Goal: Task Accomplishment & Management: Manage account settings

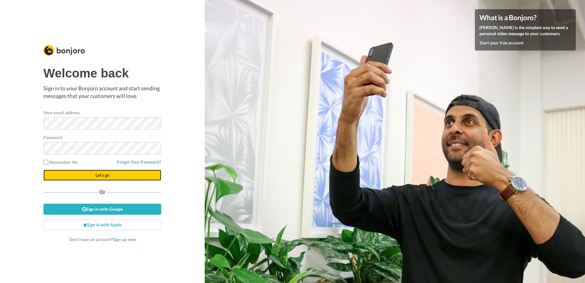
click at [104, 177] on span "Let's go" at bounding box center [103, 174] width 14 height 5
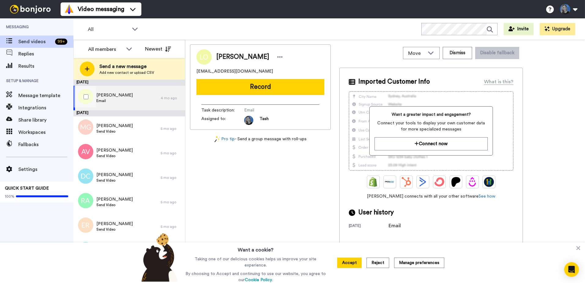
click at [127, 100] on div "Lara O'Sullivan Email" at bounding box center [116, 98] width 87 height 24
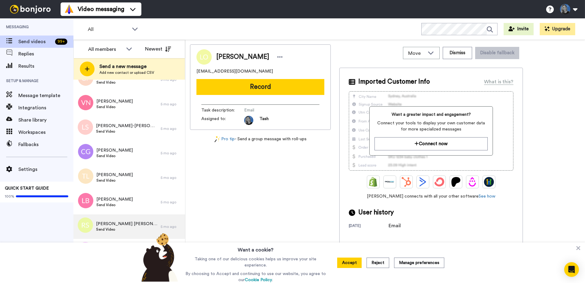
scroll to position [176, 0]
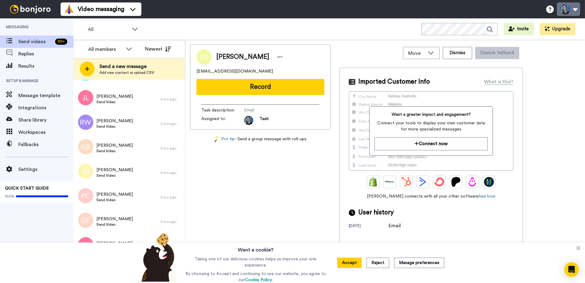
click at [575, 9] on button at bounding box center [568, 8] width 23 height 13
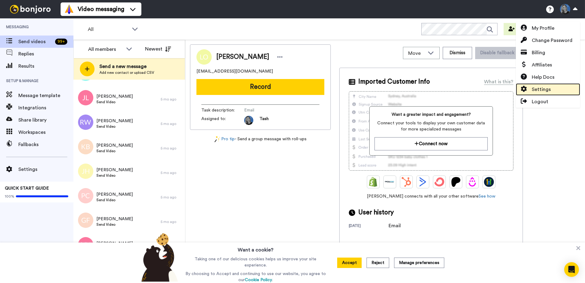
click at [548, 89] on span "Settings" at bounding box center [541, 89] width 19 height 7
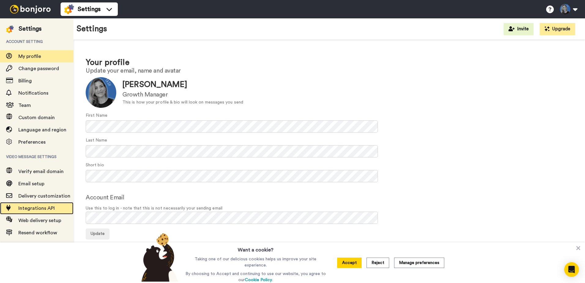
click at [37, 208] on span "Integrations API" at bounding box center [36, 208] width 36 height 5
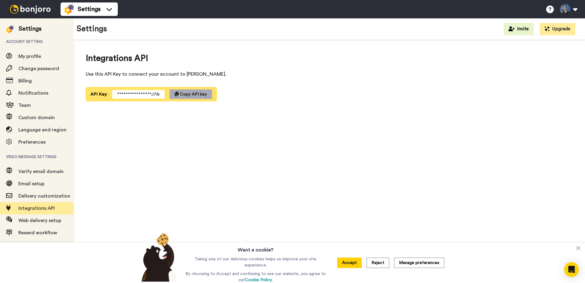
click at [185, 94] on span "Copy API key" at bounding box center [193, 94] width 27 height 4
click at [183, 94] on span "Copy API key" at bounding box center [193, 94] width 27 height 4
click at [28, 8] on img at bounding box center [30, 9] width 46 height 9
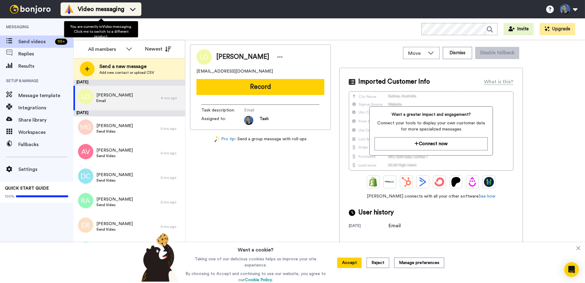
click at [137, 10] on icon at bounding box center [133, 9] width 10 height 6
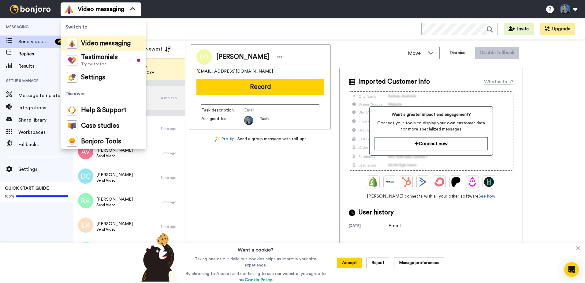
click at [199, 24] on div "All WORKSPACES View all All Default Task List + Add a new workspace Invite Upgr…" at bounding box center [329, 28] width 512 height 21
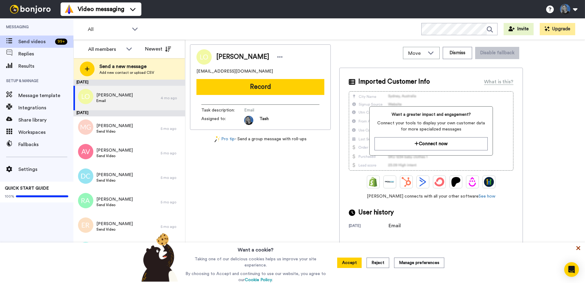
click at [578, 249] on icon at bounding box center [579, 248] width 4 height 4
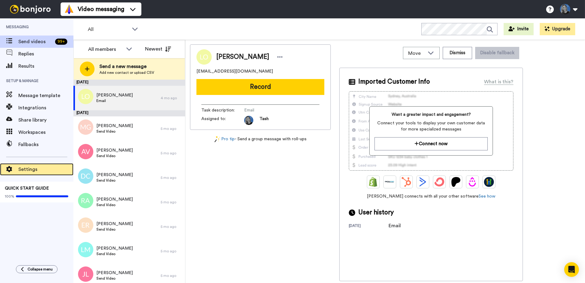
click at [46, 166] on span "Settings" at bounding box center [45, 169] width 55 height 7
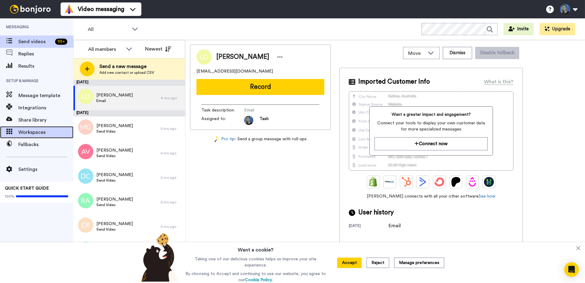
click at [31, 131] on span "Workspaces" at bounding box center [45, 132] width 55 height 7
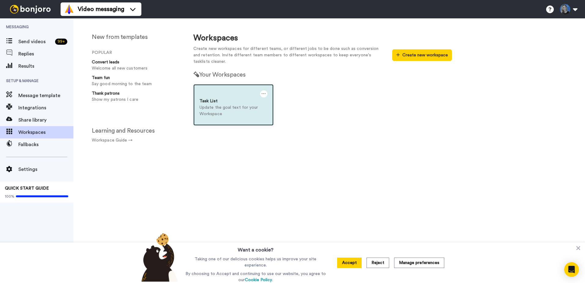
click at [237, 103] on div "Task List" at bounding box center [234, 101] width 68 height 6
click at [223, 106] on p "Update the goal text for your Workspace" at bounding box center [234, 110] width 68 height 13
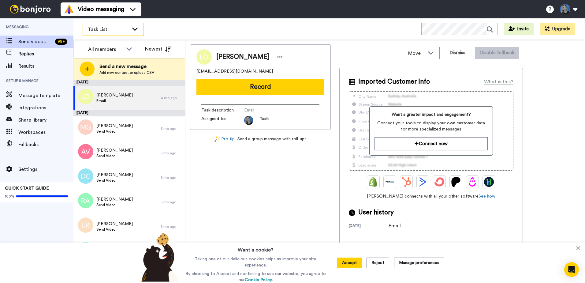
click at [136, 30] on icon at bounding box center [134, 29] width 7 height 6
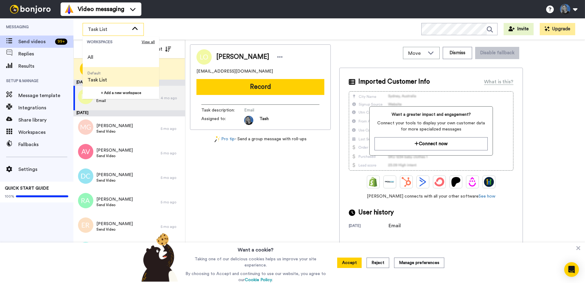
click at [111, 77] on li "Default Task List" at bounding box center [121, 77] width 77 height 20
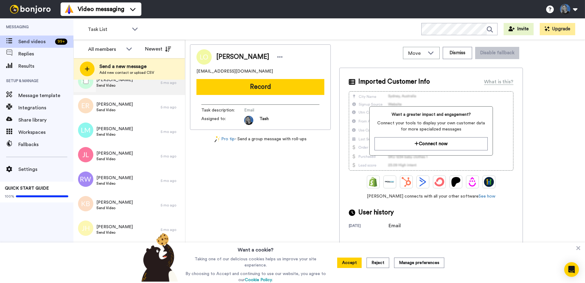
scroll to position [122, 0]
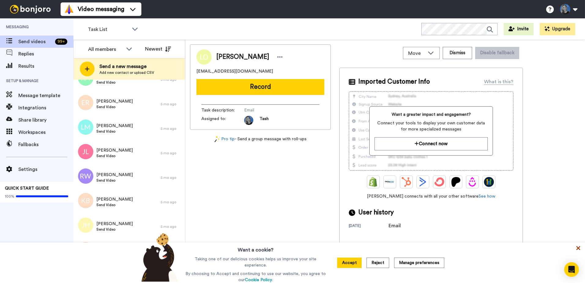
click at [579, 249] on icon at bounding box center [579, 248] width 4 height 4
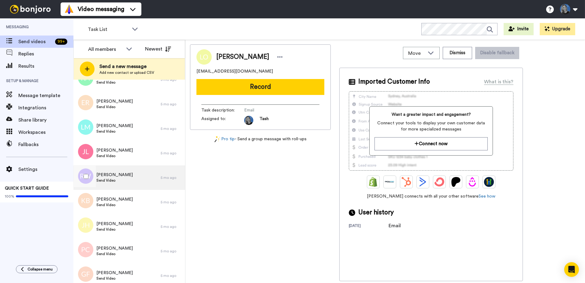
scroll to position [0, 0]
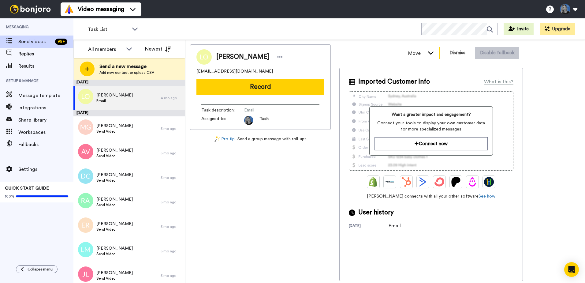
click at [433, 55] on icon at bounding box center [430, 53] width 7 height 6
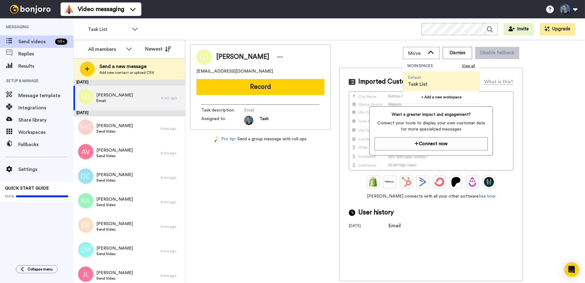
click at [422, 82] on span "Task List" at bounding box center [418, 84] width 20 height 7
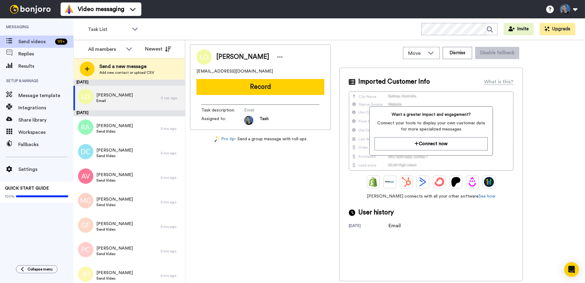
drag, startPoint x: 585, startPoint y: 62, endPoint x: 575, endPoint y: 64, distance: 10.5
click at [585, 62] on html "Video messaging Switch to Video messaging Testimonials Try me for free! Setting…" at bounding box center [292, 141] width 585 height 283
click at [34, 129] on span "Workspaces" at bounding box center [45, 132] width 55 height 7
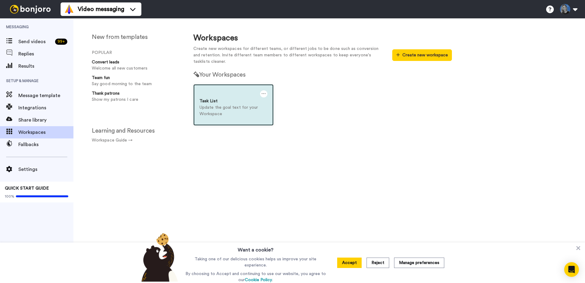
click at [267, 95] on div at bounding box center [263, 93] width 7 height 7
click at [211, 104] on p "Update the goal text for your Workspace" at bounding box center [234, 110] width 68 height 13
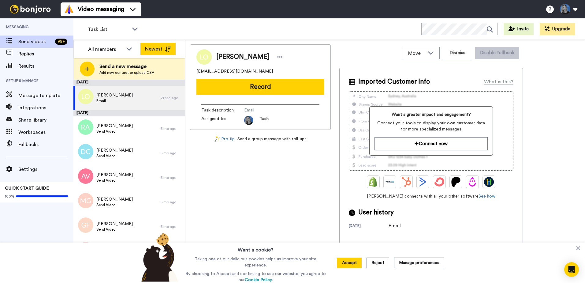
click at [153, 48] on button "Newest" at bounding box center [158, 49] width 35 height 12
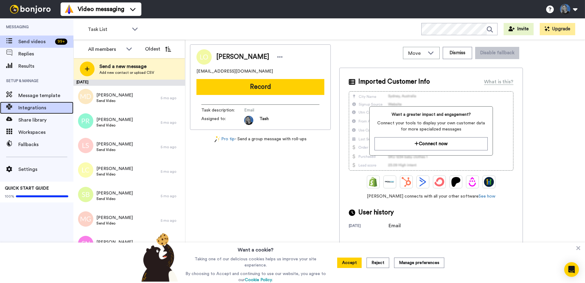
click at [40, 109] on span "Integrations" at bounding box center [45, 107] width 55 height 7
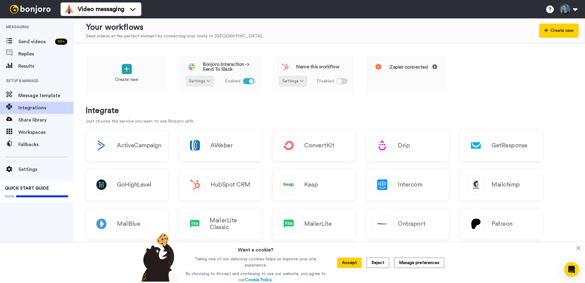
click at [30, 9] on img at bounding box center [30, 9] width 46 height 9
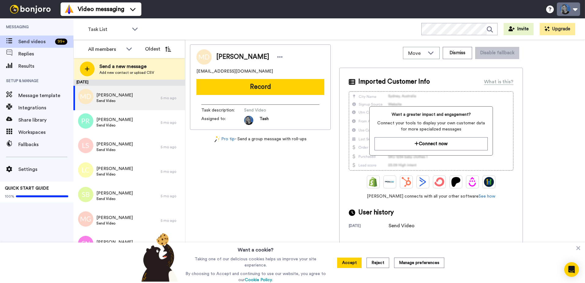
click at [575, 8] on button at bounding box center [568, 8] width 23 height 13
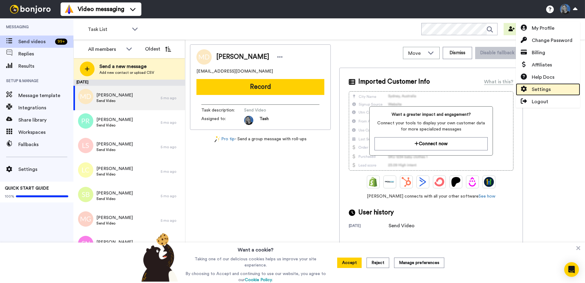
click at [539, 90] on span "Settings" at bounding box center [541, 89] width 19 height 7
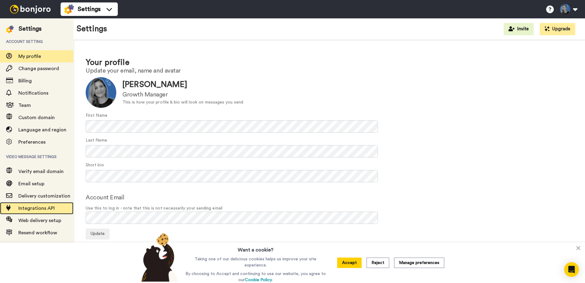
click at [36, 206] on span "Integrations API" at bounding box center [36, 208] width 36 height 5
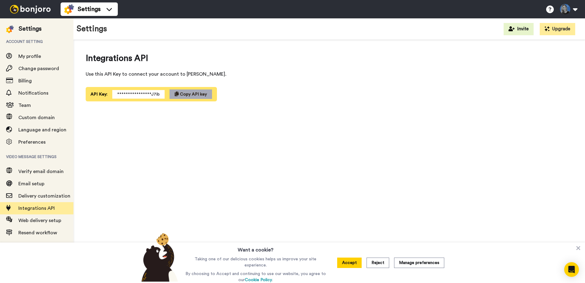
click at [185, 92] on span "Copy API key" at bounding box center [193, 94] width 27 height 4
click at [46, 170] on span "Verify email domain" at bounding box center [40, 171] width 45 height 5
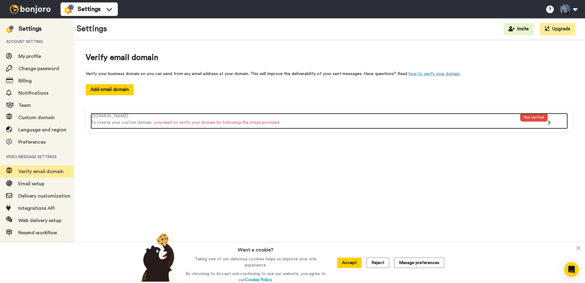
click at [540, 116] on div "Not verified" at bounding box center [534, 117] width 28 height 9
